Goal: Use online tool/utility: Use online tool/utility

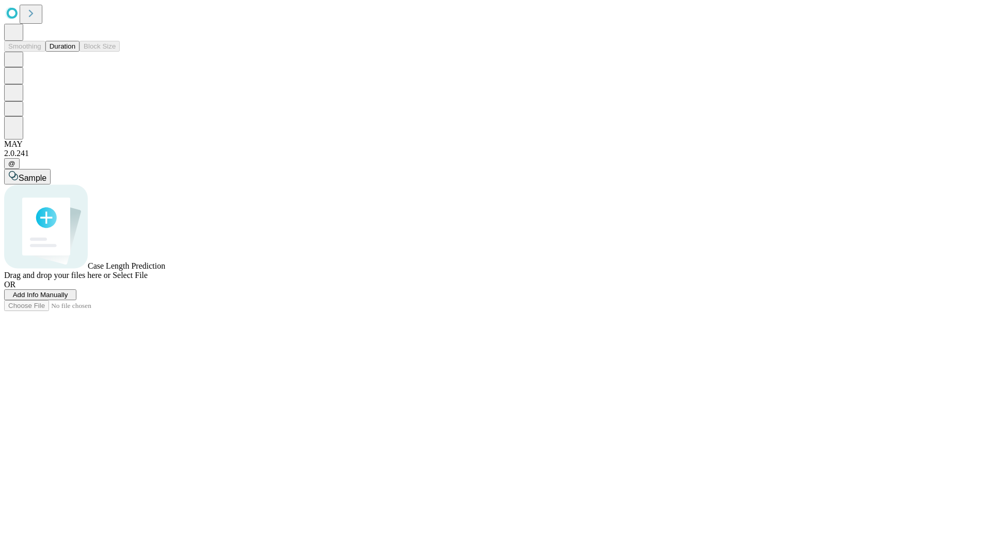
click at [75, 52] on button "Duration" at bounding box center [62, 46] width 34 height 11
click at [148, 279] on span "Select File" at bounding box center [130, 275] width 35 height 9
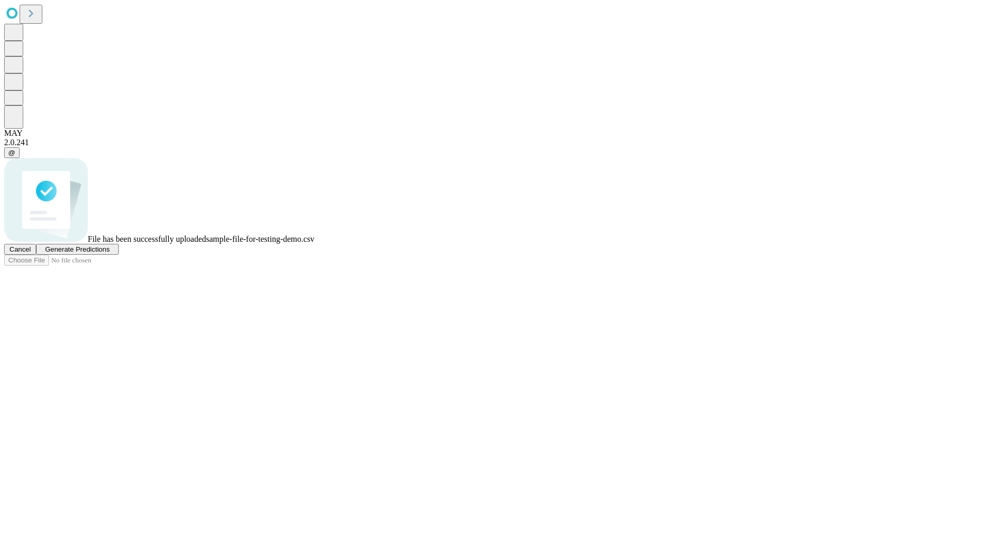
click at [109, 253] on span "Generate Predictions" at bounding box center [77, 249] width 65 height 8
